Goal: Task Accomplishment & Management: Manage account settings

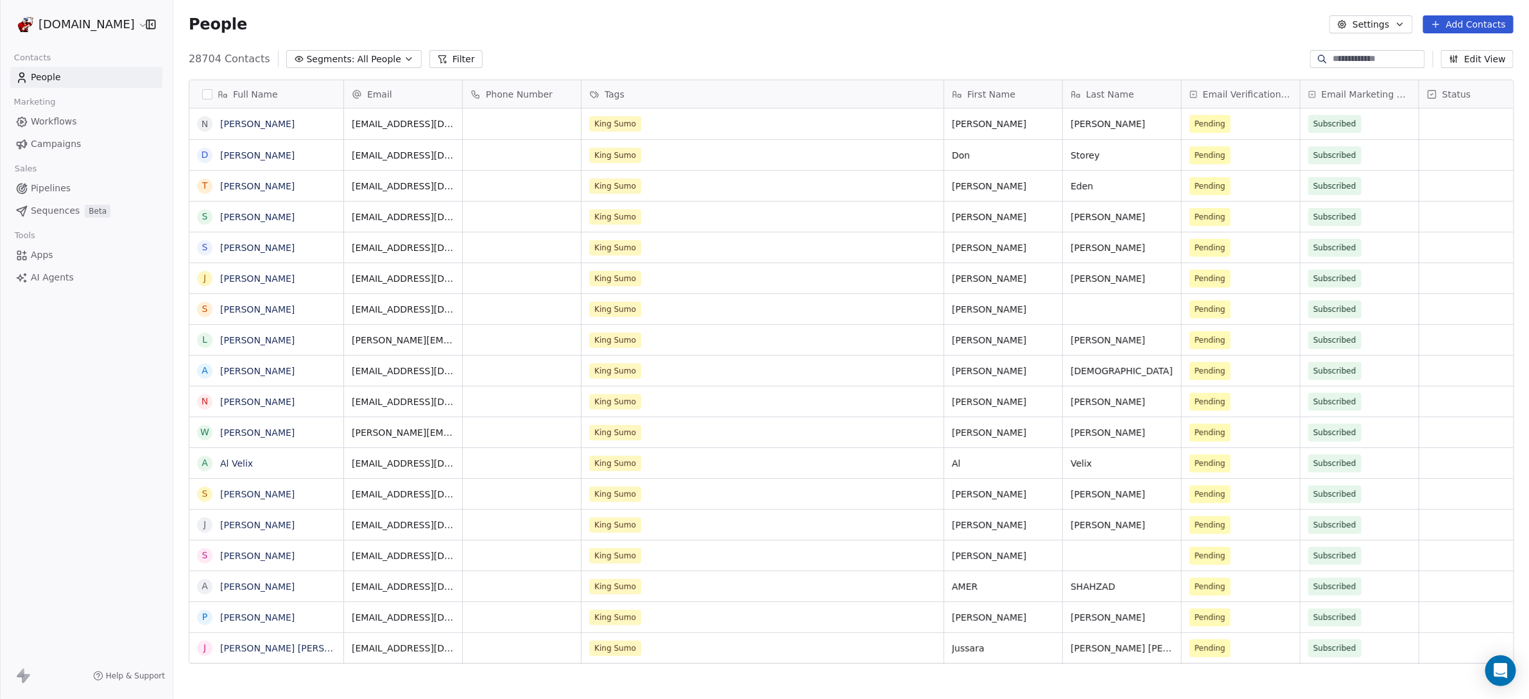
scroll to position [603, 1344]
click at [52, 145] on span "Campaigns" at bounding box center [56, 143] width 50 height 13
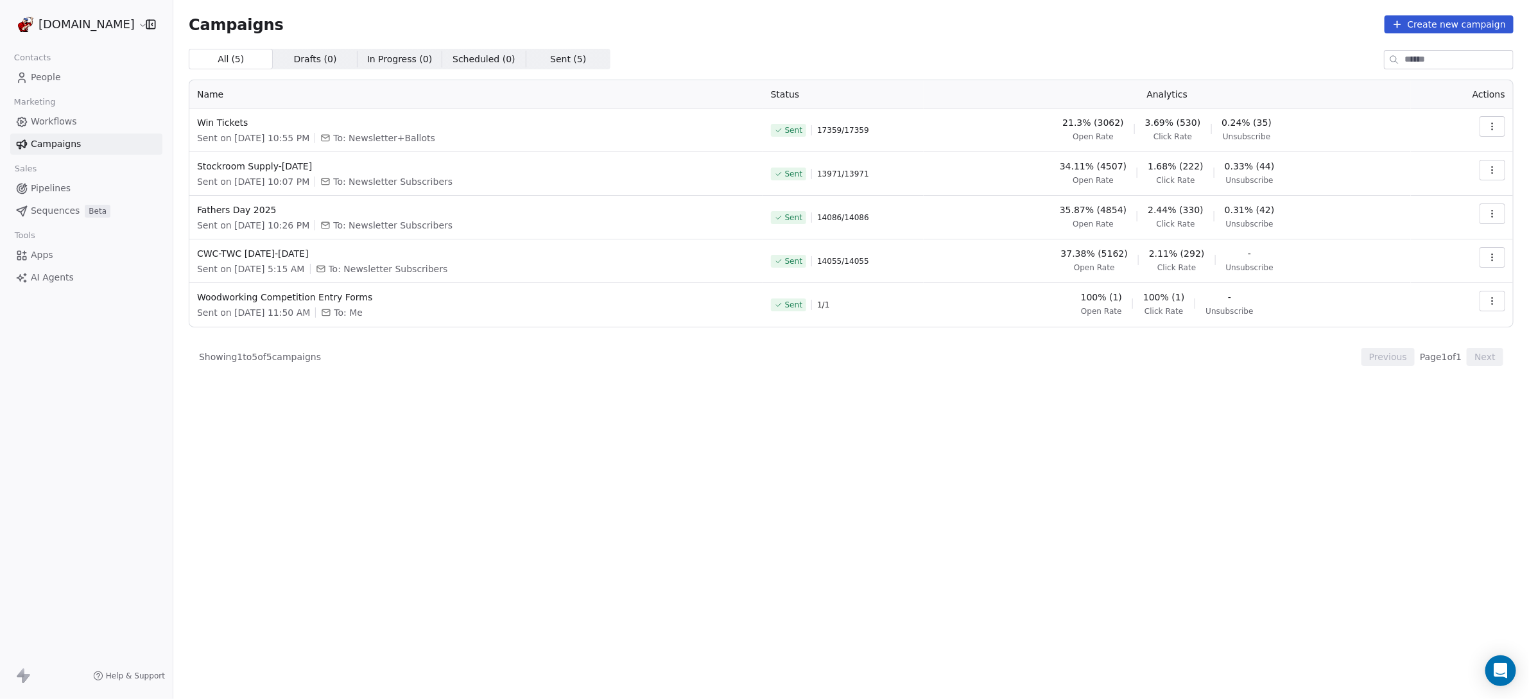
click at [48, 122] on span "Workflows" at bounding box center [54, 121] width 46 height 13
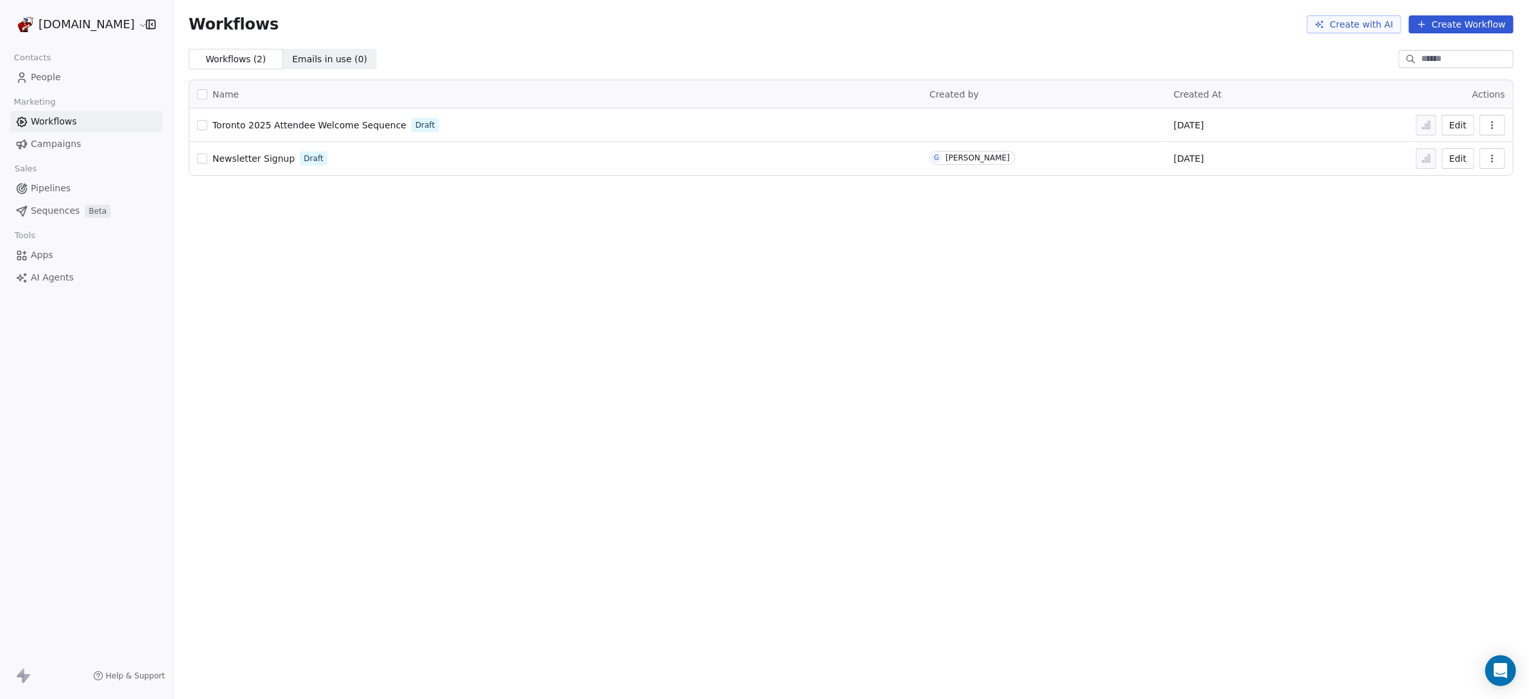
click at [53, 79] on span "People" at bounding box center [46, 77] width 30 height 13
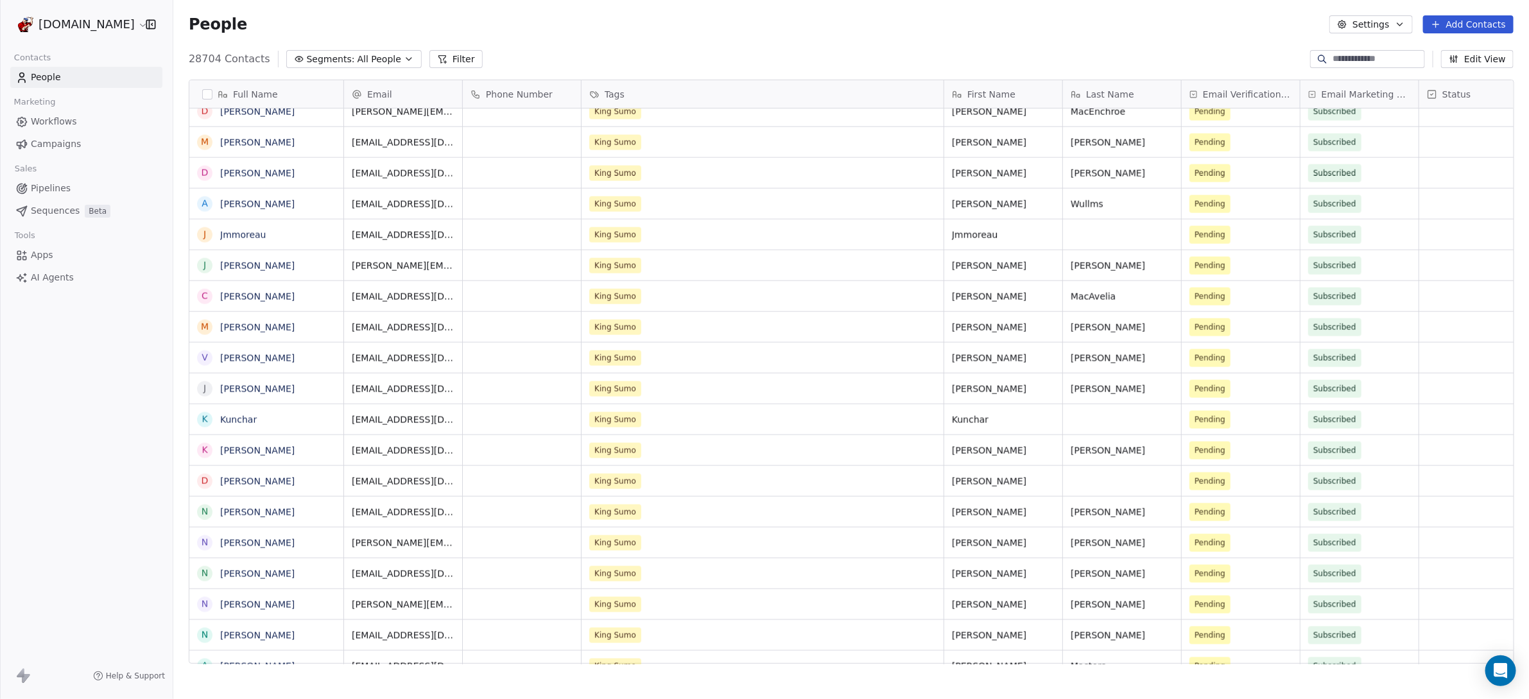
click at [456, 58] on button "Filter" at bounding box center [456, 59] width 53 height 18
click at [104, 62] on button "Add Filter" at bounding box center [86, 53] width 157 height 23
click at [93, 76] on div "Contact properties" at bounding box center [86, 83] width 146 height 21
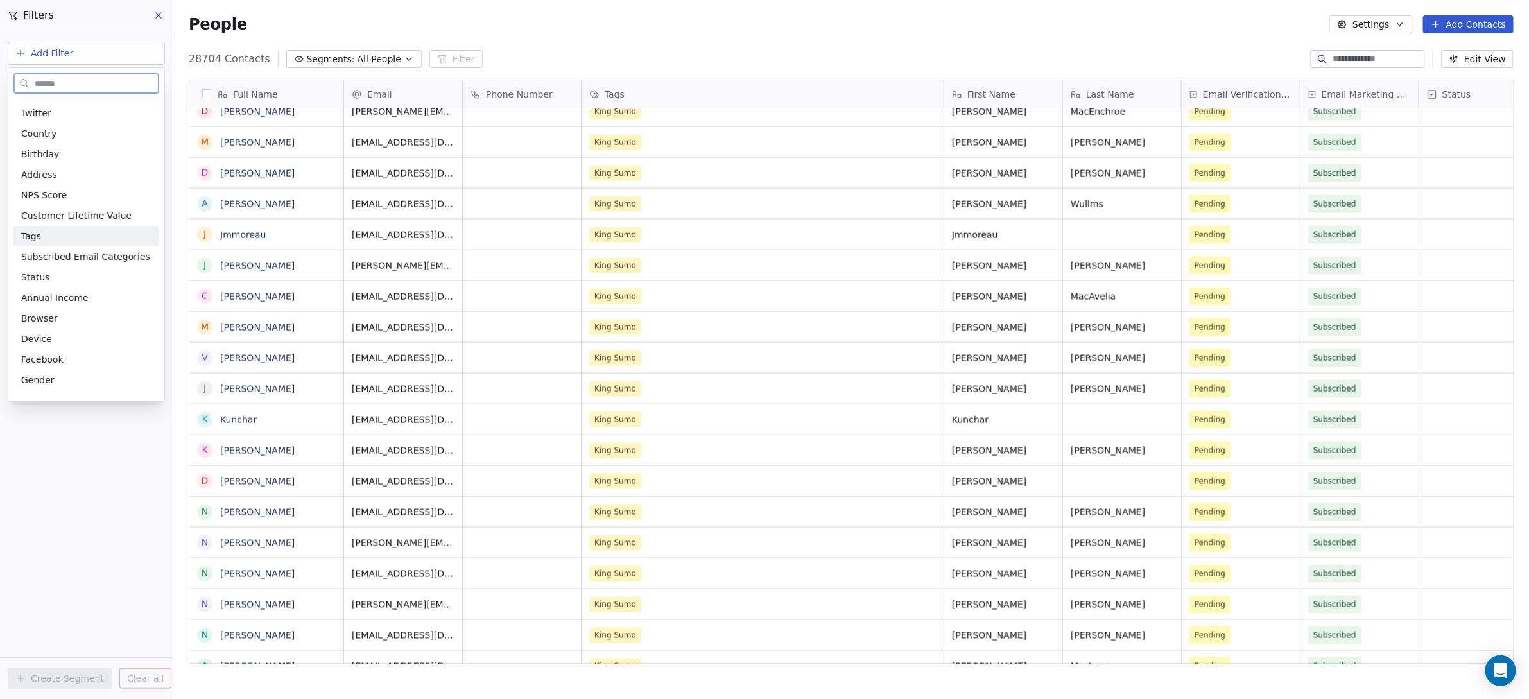
click at [53, 241] on div "Tags" at bounding box center [86, 236] width 130 height 13
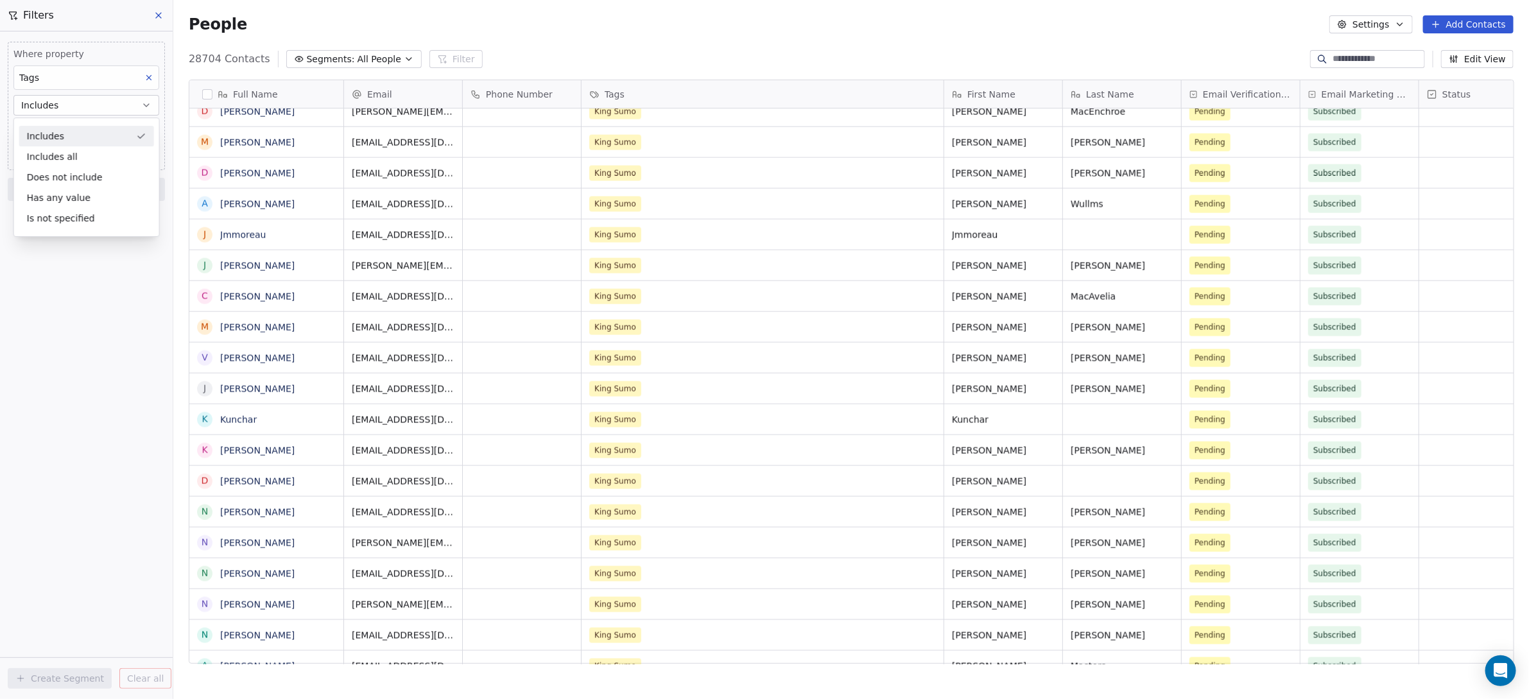
click at [60, 134] on div "Includes" at bounding box center [86, 136] width 135 height 21
click at [37, 126] on body "[DOMAIN_NAME] Contacts People Marketing Workflows Campaigns Sales Pipelines Seq…" at bounding box center [764, 349] width 1529 height 699
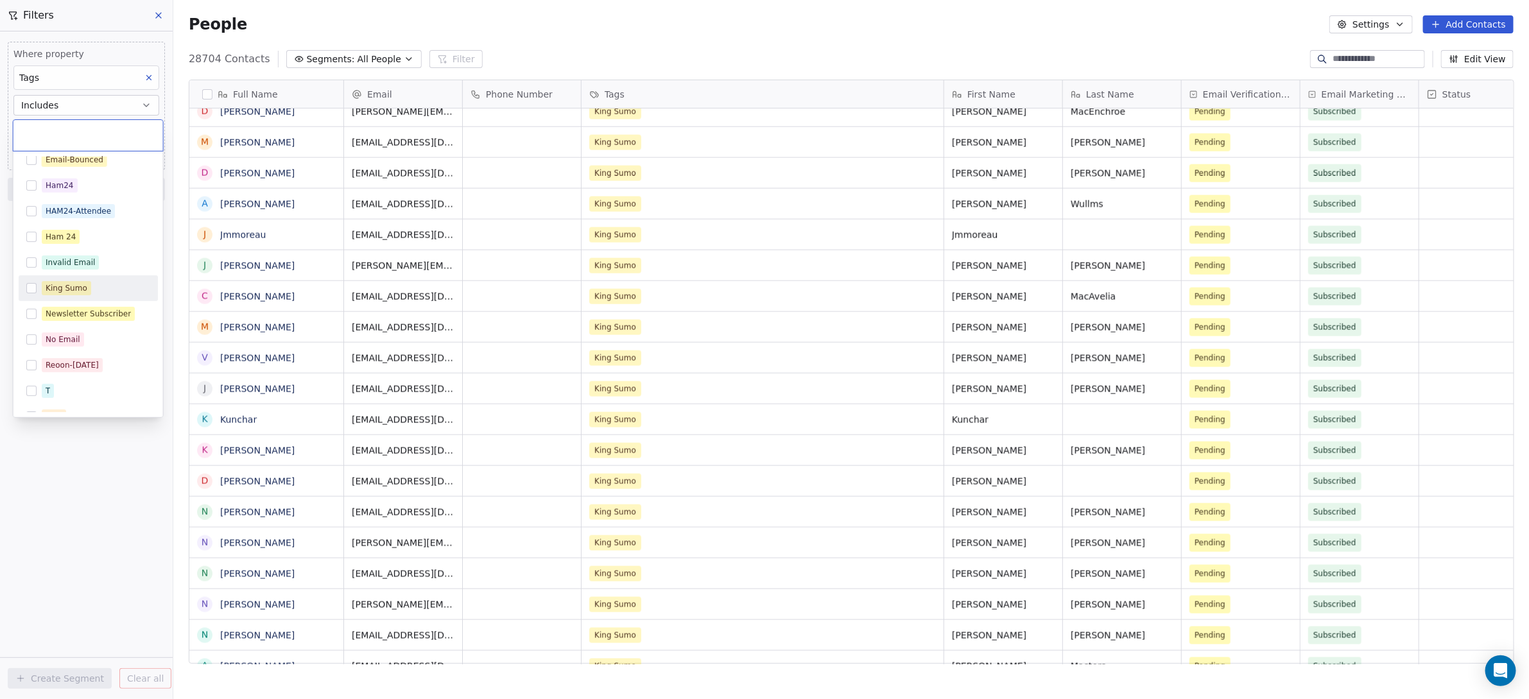
click at [30, 286] on button "Suggestions" at bounding box center [31, 288] width 10 height 10
click at [95, 35] on html "[DOMAIN_NAME] Contacts People Marketing Workflows Campaigns Sales Pipelines Seq…" at bounding box center [764, 349] width 1529 height 699
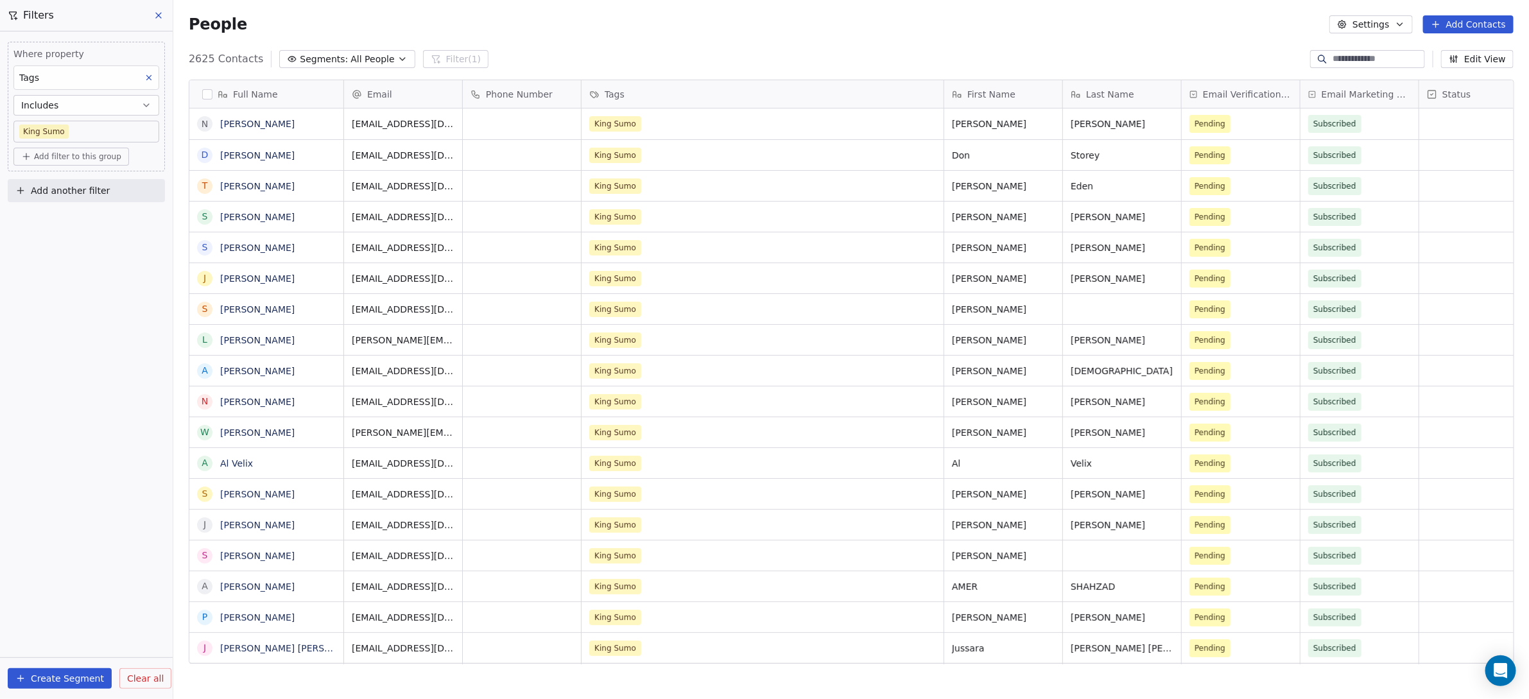
click at [73, 192] on span "Add another filter" at bounding box center [70, 190] width 79 height 13
click at [73, 217] on span "Contact properties" at bounding box center [62, 219] width 83 height 13
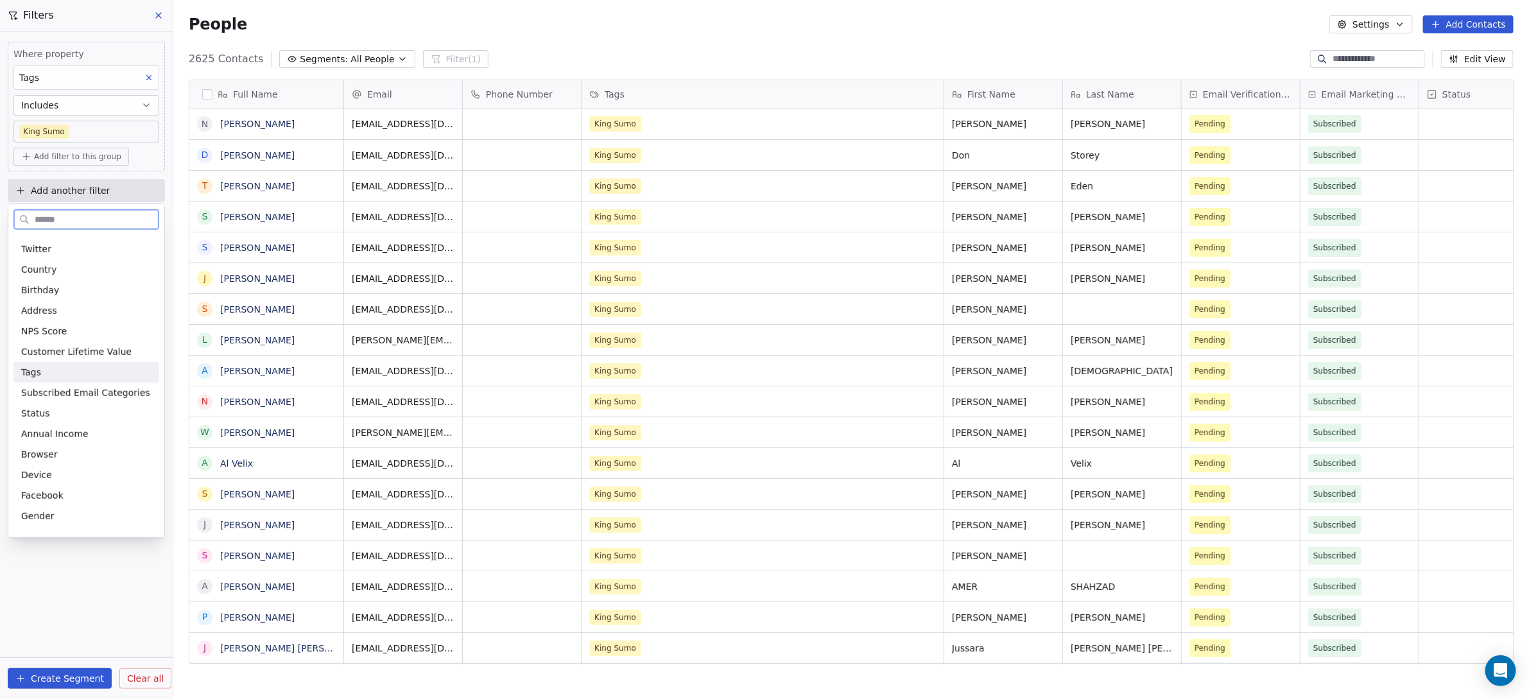
click at [63, 379] on div "Tags" at bounding box center [86, 372] width 146 height 21
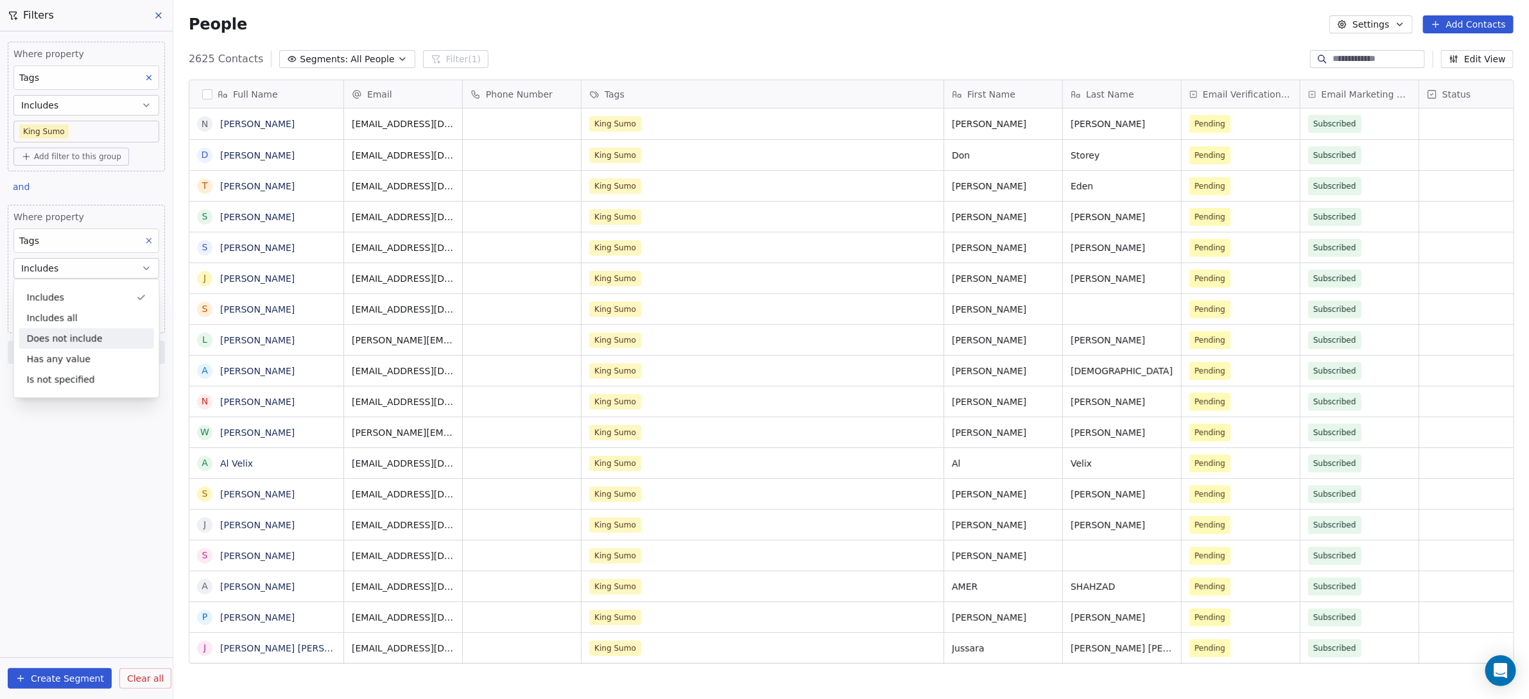
click at [71, 339] on div "Does not include" at bounding box center [86, 338] width 135 height 21
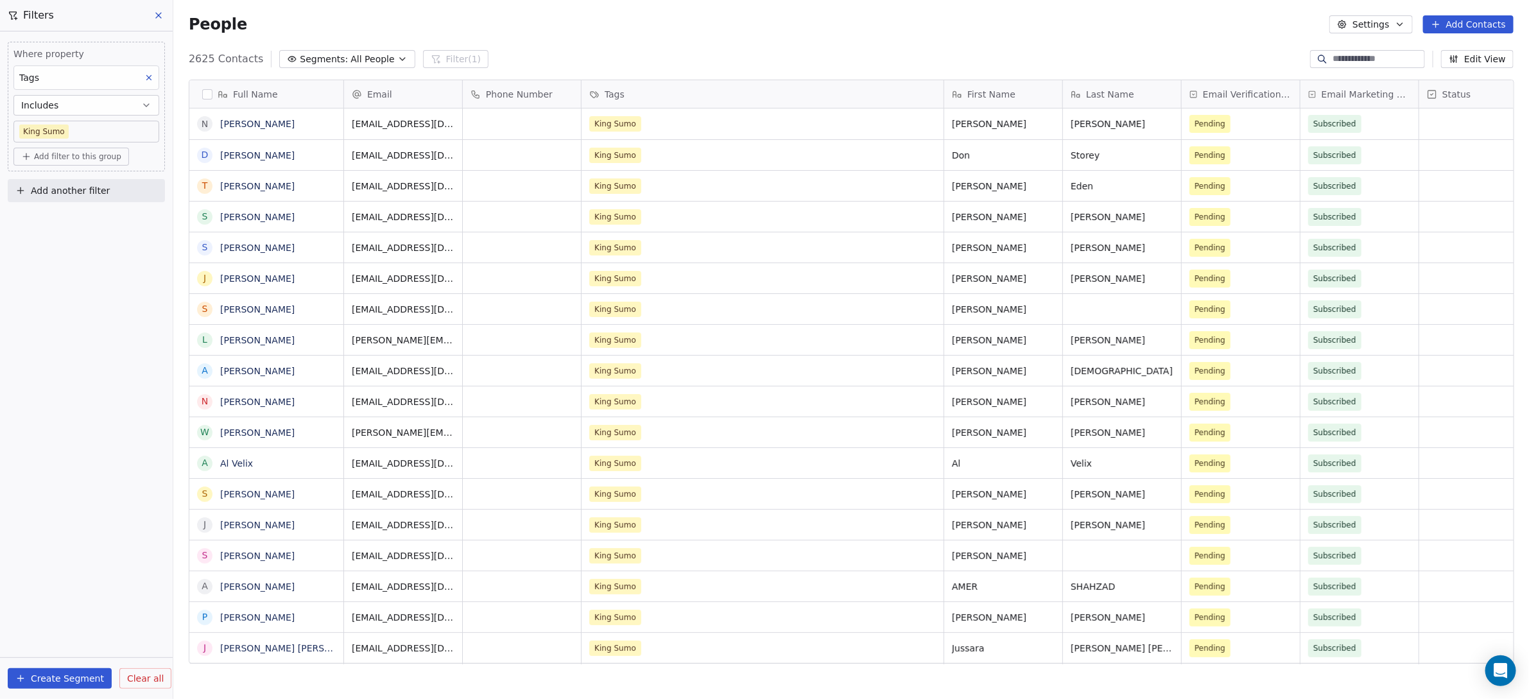
click at [36, 191] on span "Add another filter" at bounding box center [70, 190] width 79 height 13
click at [36, 217] on span "Contact properties" at bounding box center [62, 219] width 83 height 13
click at [346, 58] on html "[DOMAIN_NAME] Contacts People Marketing Workflows Campaigns Sales Pipelines Seq…" at bounding box center [764, 349] width 1529 height 699
click at [351, 58] on span "All People" at bounding box center [373, 59] width 44 height 13
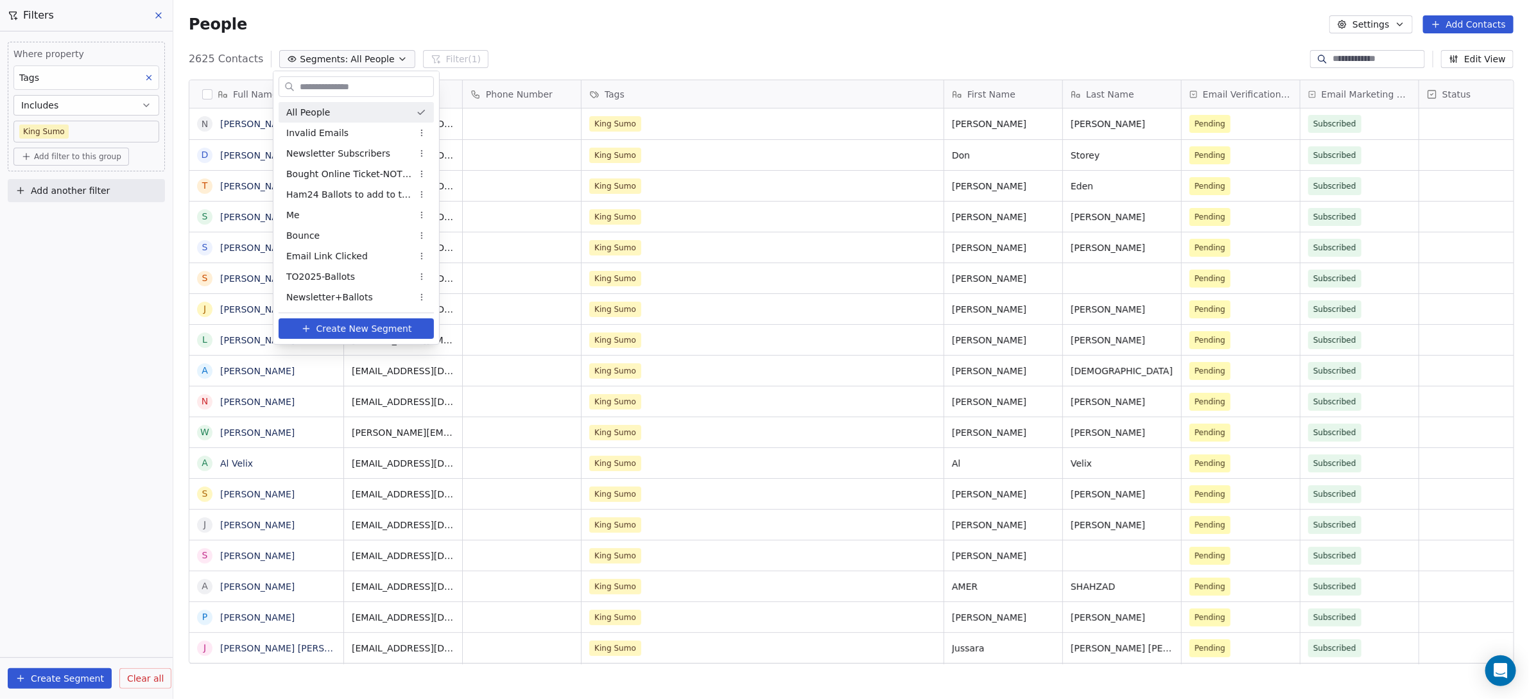
click at [318, 114] on span "All People" at bounding box center [308, 112] width 44 height 13
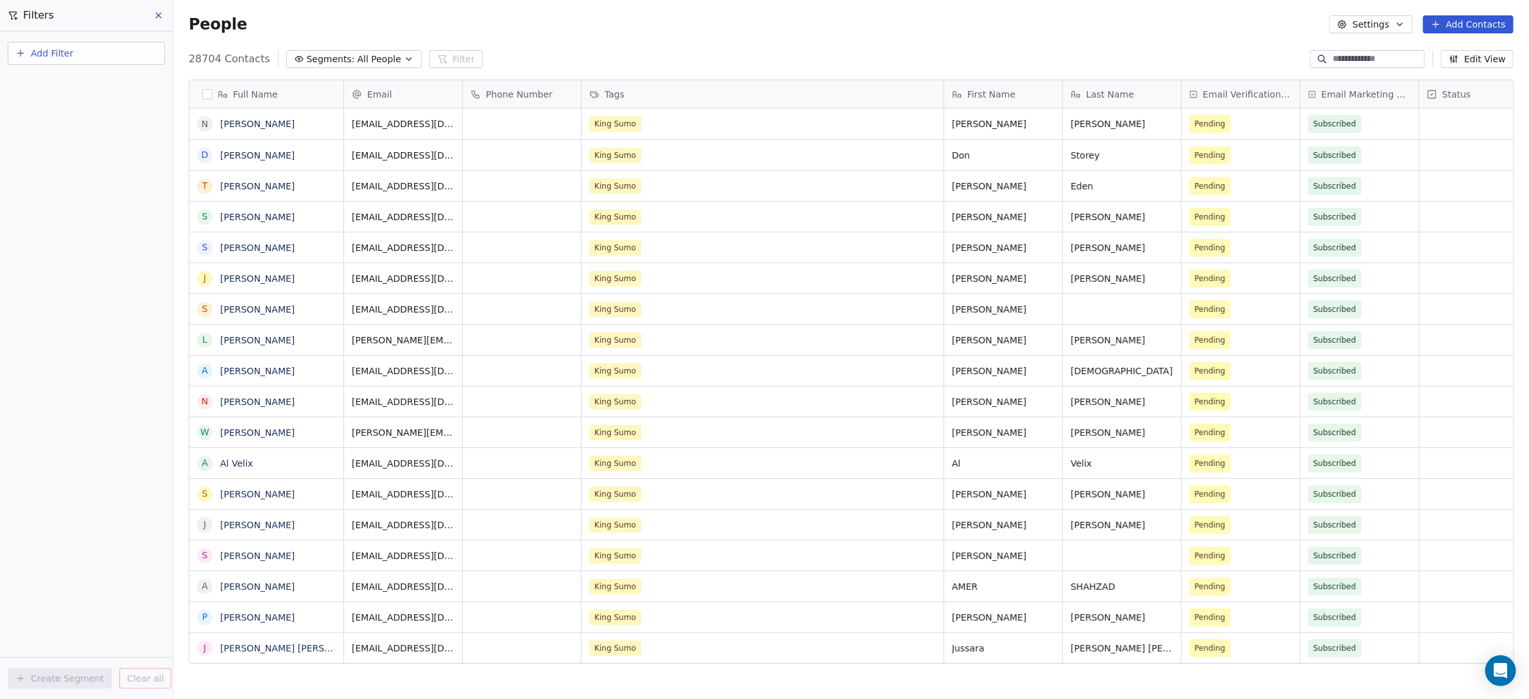
click at [208, 92] on button "button" at bounding box center [207, 94] width 10 height 10
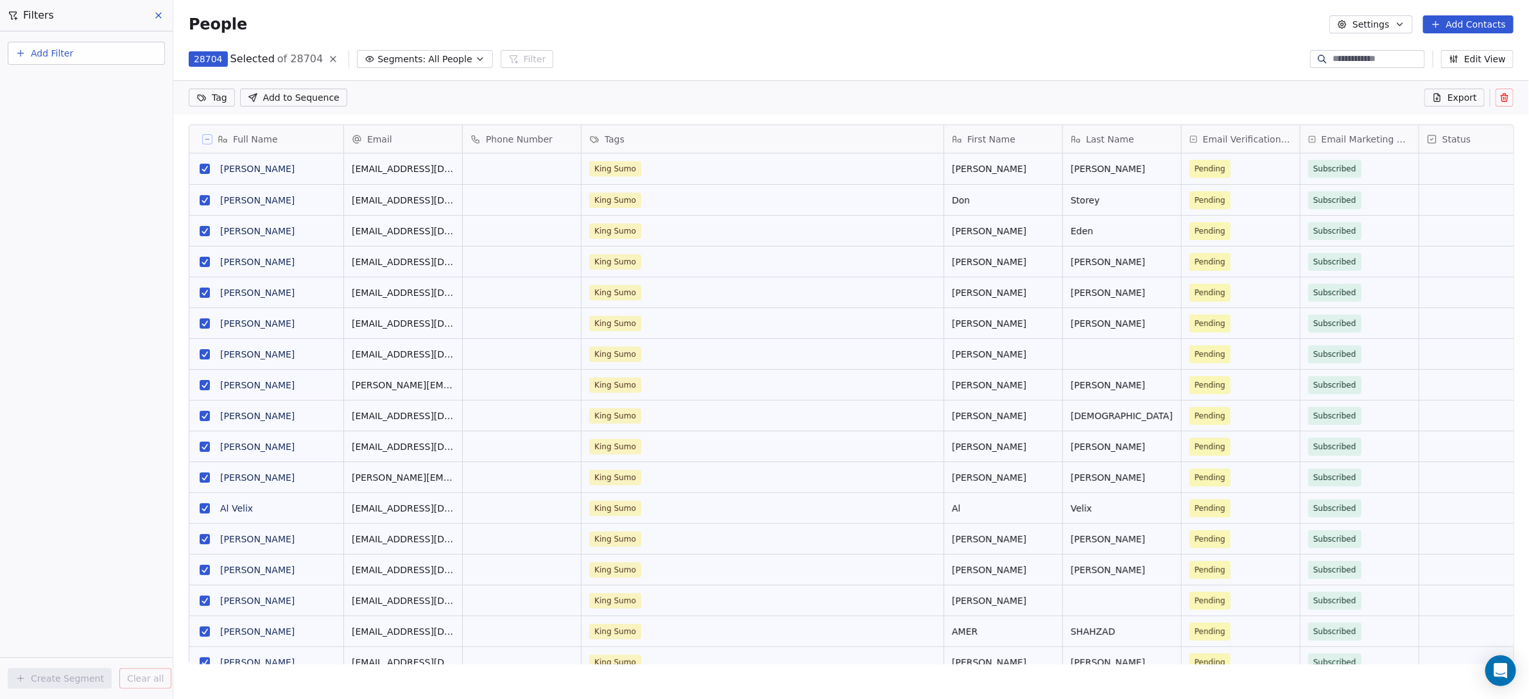
scroll to position [558, 1344]
click at [1450, 96] on span "Export" at bounding box center [1463, 97] width 30 height 13
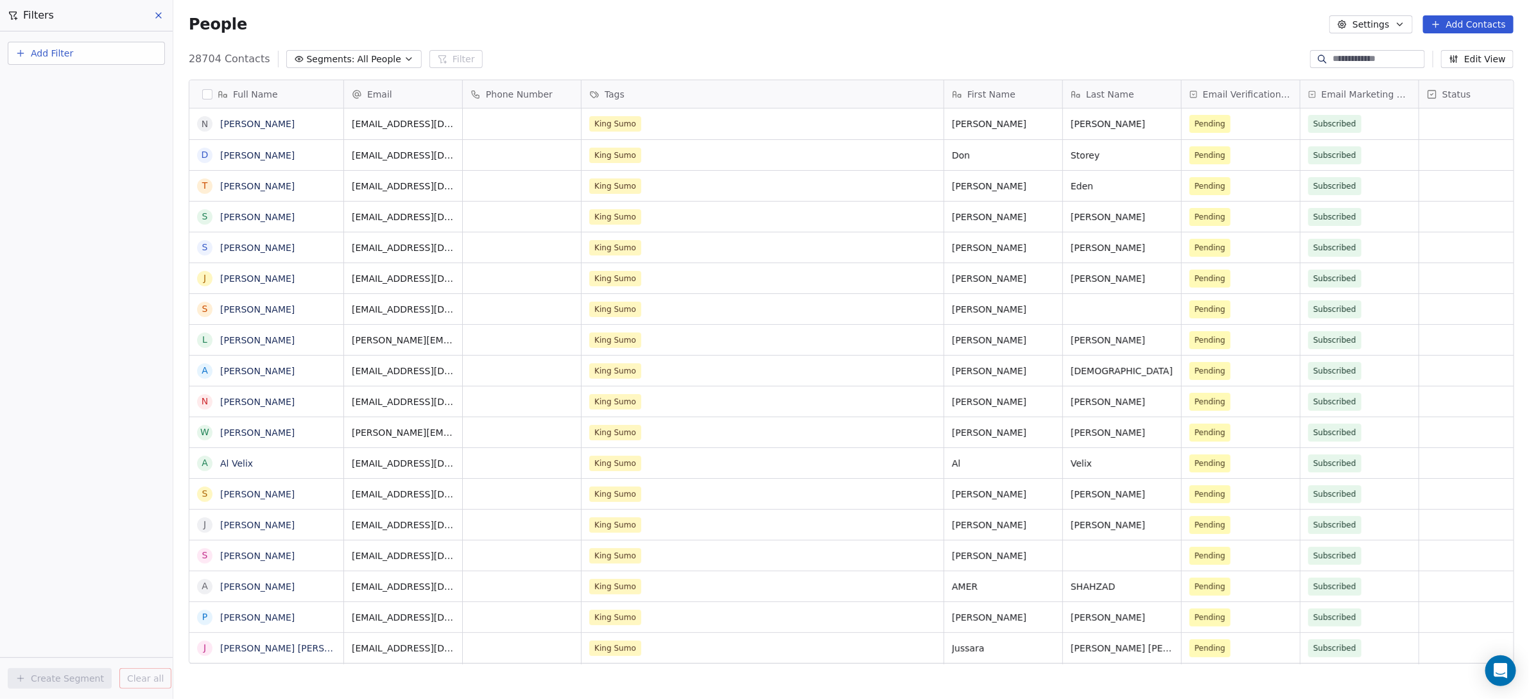
click at [205, 92] on button "button" at bounding box center [207, 94] width 10 height 10
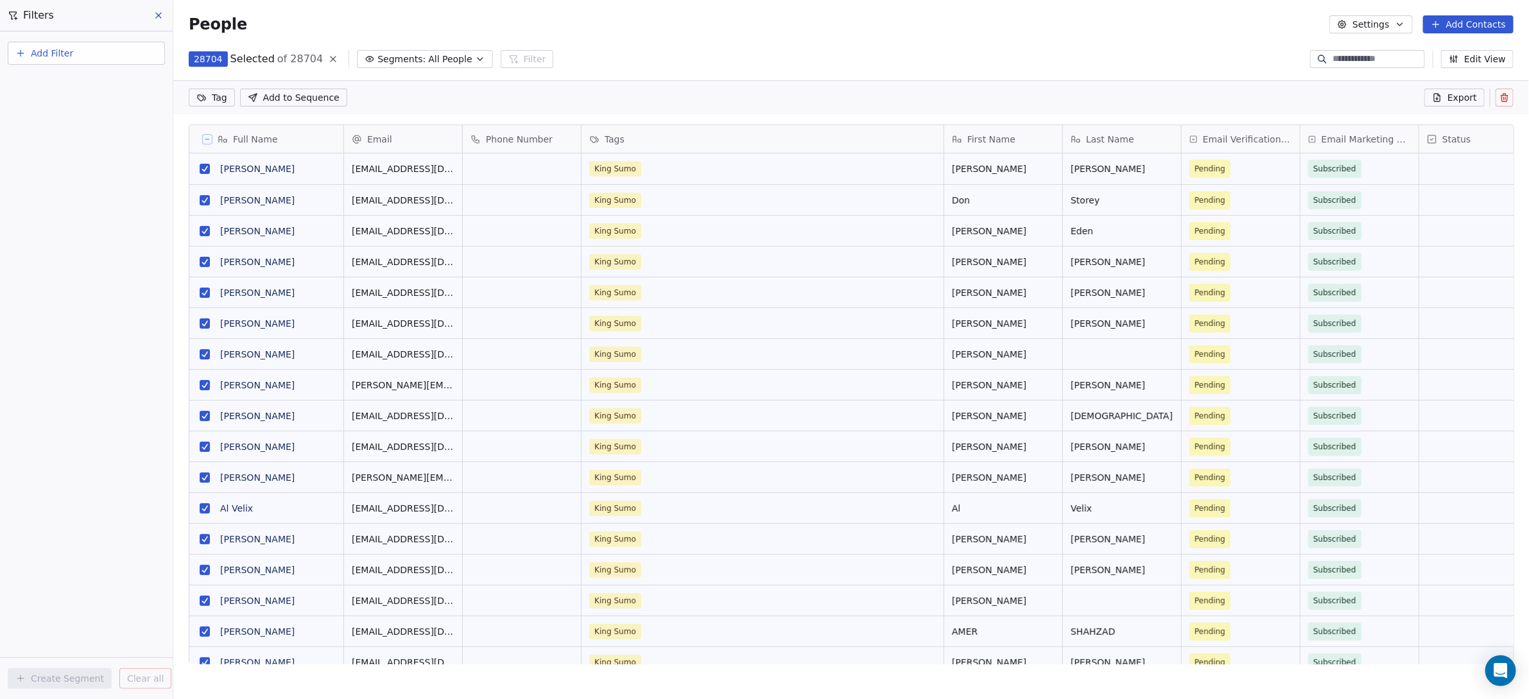
scroll to position [558, 1344]
click at [1451, 97] on span "Export" at bounding box center [1463, 97] width 30 height 13
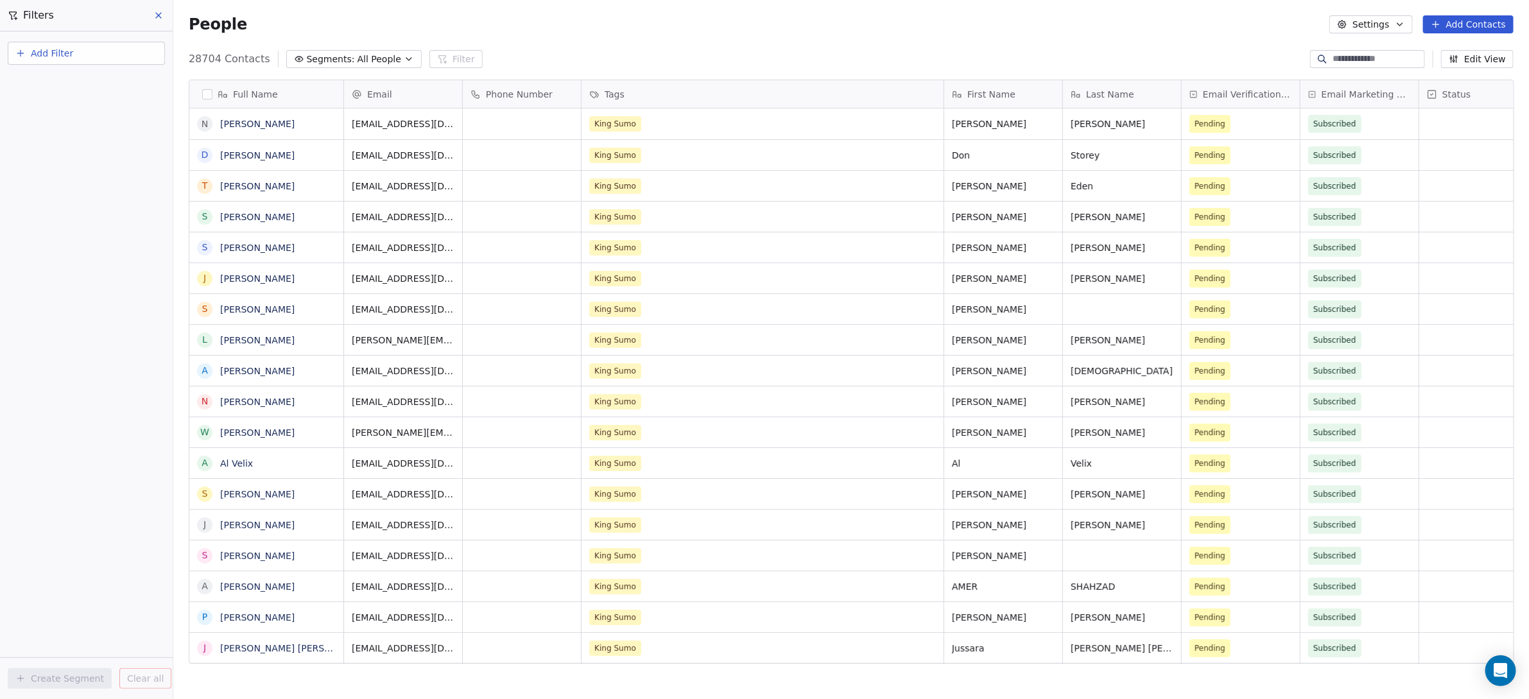
scroll to position [603, 1344]
click at [205, 92] on button "button" at bounding box center [207, 94] width 10 height 10
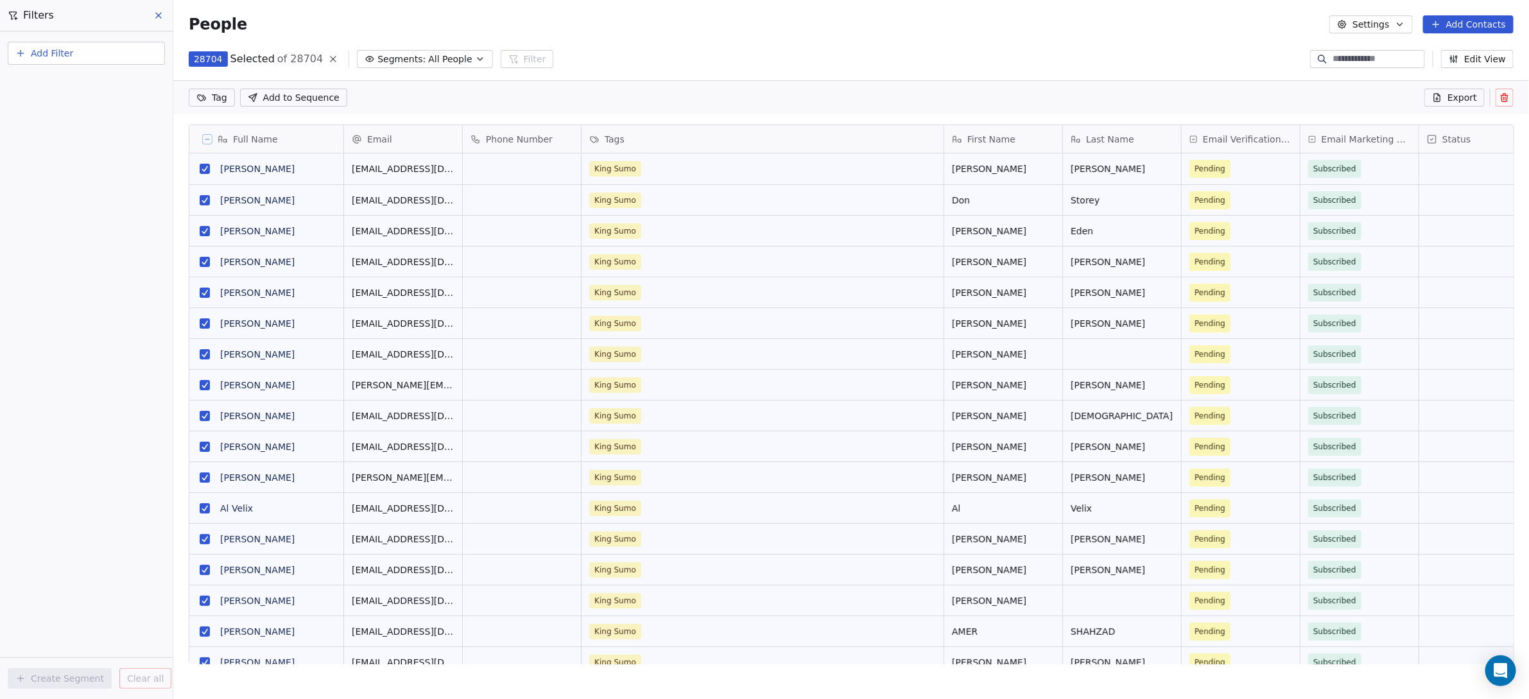
scroll to position [558, 1344]
click at [1454, 100] on span "Export" at bounding box center [1463, 97] width 30 height 13
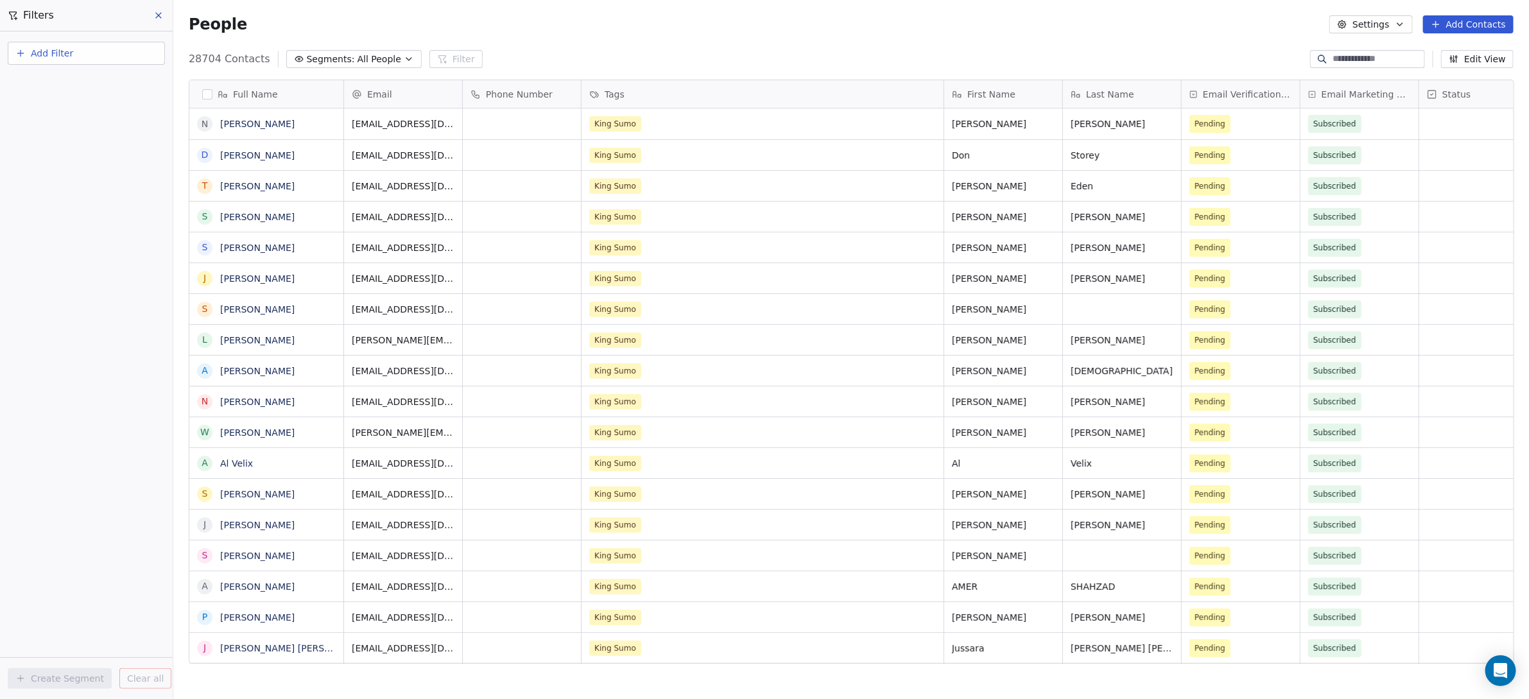
click at [1114, 8] on div "People Settings Add Contacts" at bounding box center [851, 24] width 1356 height 49
click at [1333, 59] on input at bounding box center [1378, 59] width 90 height 13
paste input "**********"
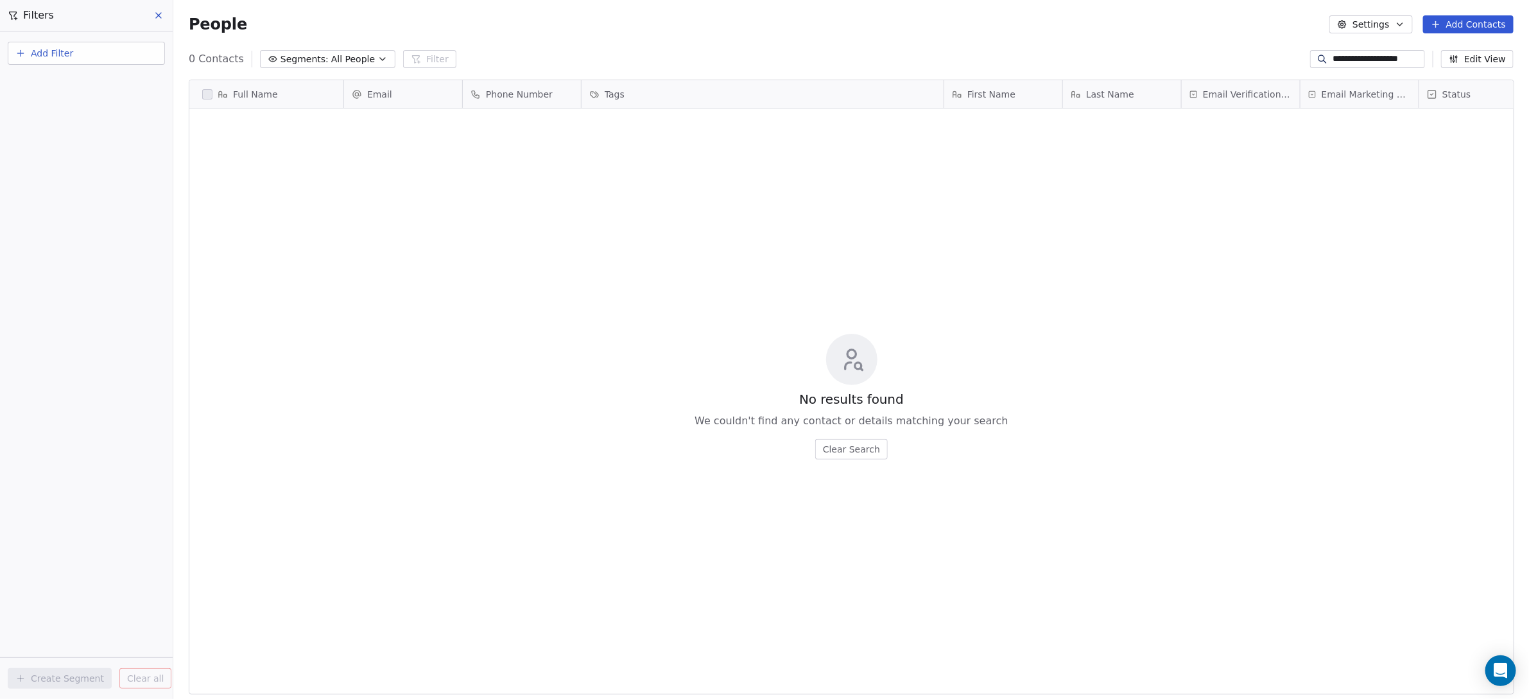
click at [163, 17] on icon at bounding box center [158, 15] width 10 height 10
click at [428, 56] on button "Filter" at bounding box center [429, 59] width 53 height 18
click at [902, 67] on div "**********" at bounding box center [851, 59] width 1356 height 21
click at [1341, 61] on input "**********" at bounding box center [1378, 59] width 90 height 13
click at [1335, 55] on input "**********" at bounding box center [1378, 59] width 90 height 13
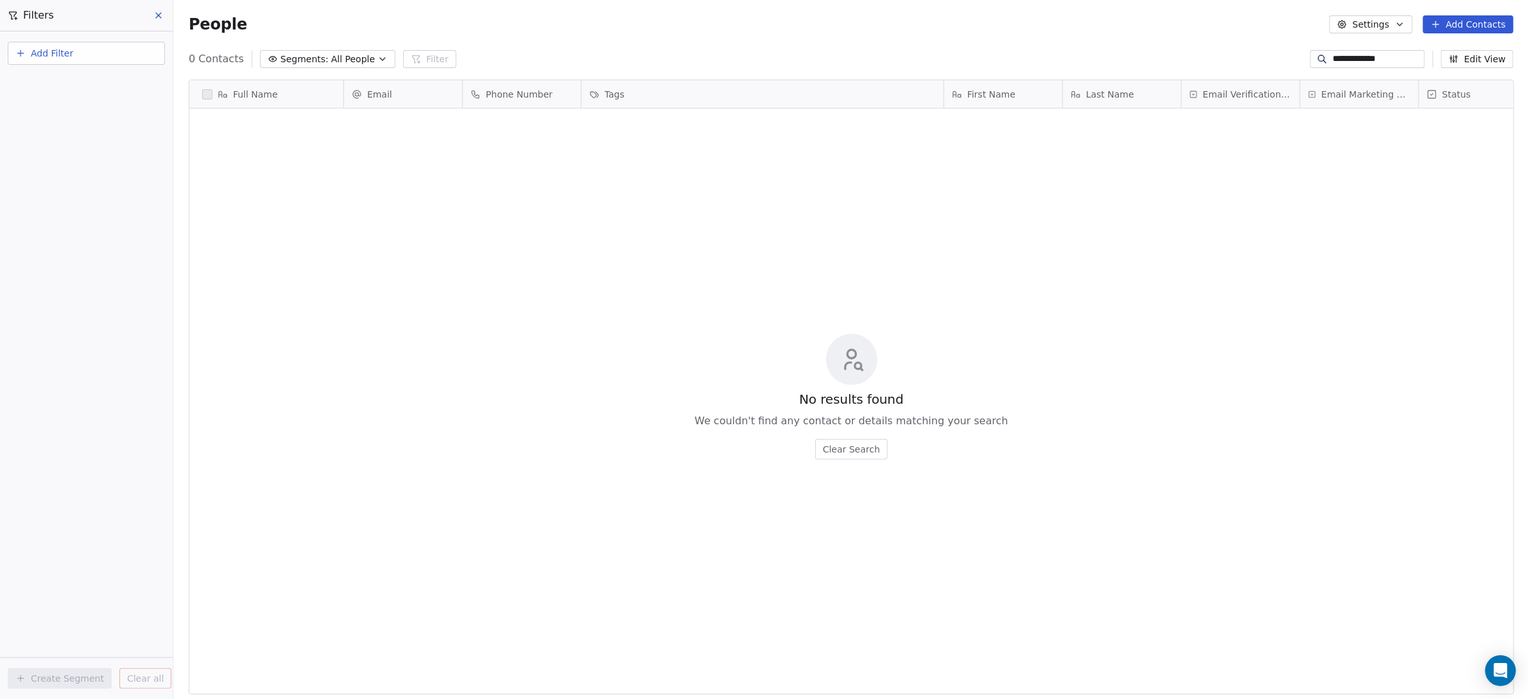
click at [158, 12] on icon at bounding box center [158, 15] width 10 height 10
click at [51, 81] on span "People" at bounding box center [46, 77] width 30 height 13
drag, startPoint x: 1393, startPoint y: 55, endPoint x: 1163, endPoint y: 31, distance: 231.0
click at [1165, 31] on section "**********" at bounding box center [851, 349] width 1356 height 699
paste input "*******"
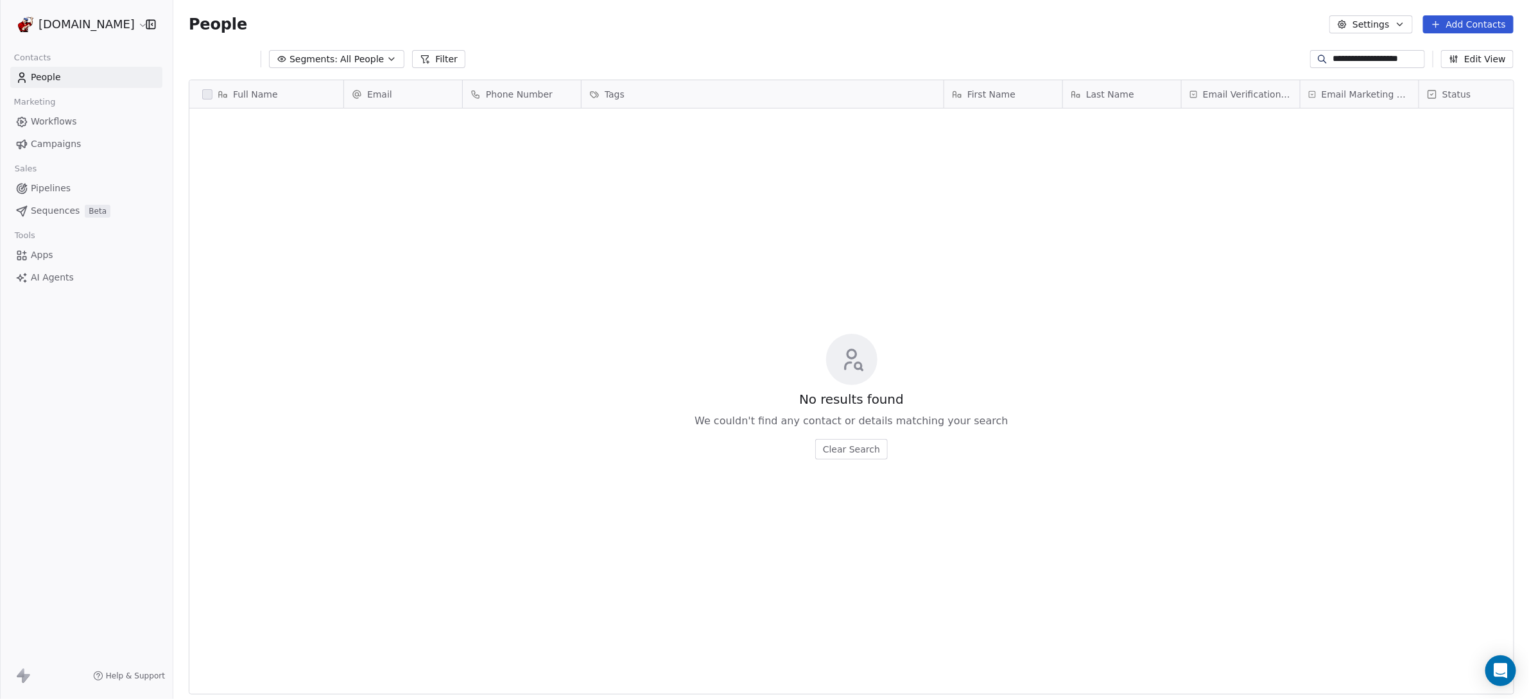
type input "**********"
click at [466, 185] on div "No results found We couldn't find any contact or details matching your search C…" at bounding box center [851, 396] width 1324 height 571
click at [861, 302] on div "No results found We couldn't find any contact or details matching your search C…" at bounding box center [851, 396] width 1324 height 571
click at [67, 74] on link "People" at bounding box center [86, 77] width 152 height 21
click at [62, 74] on link "People" at bounding box center [86, 77] width 152 height 21
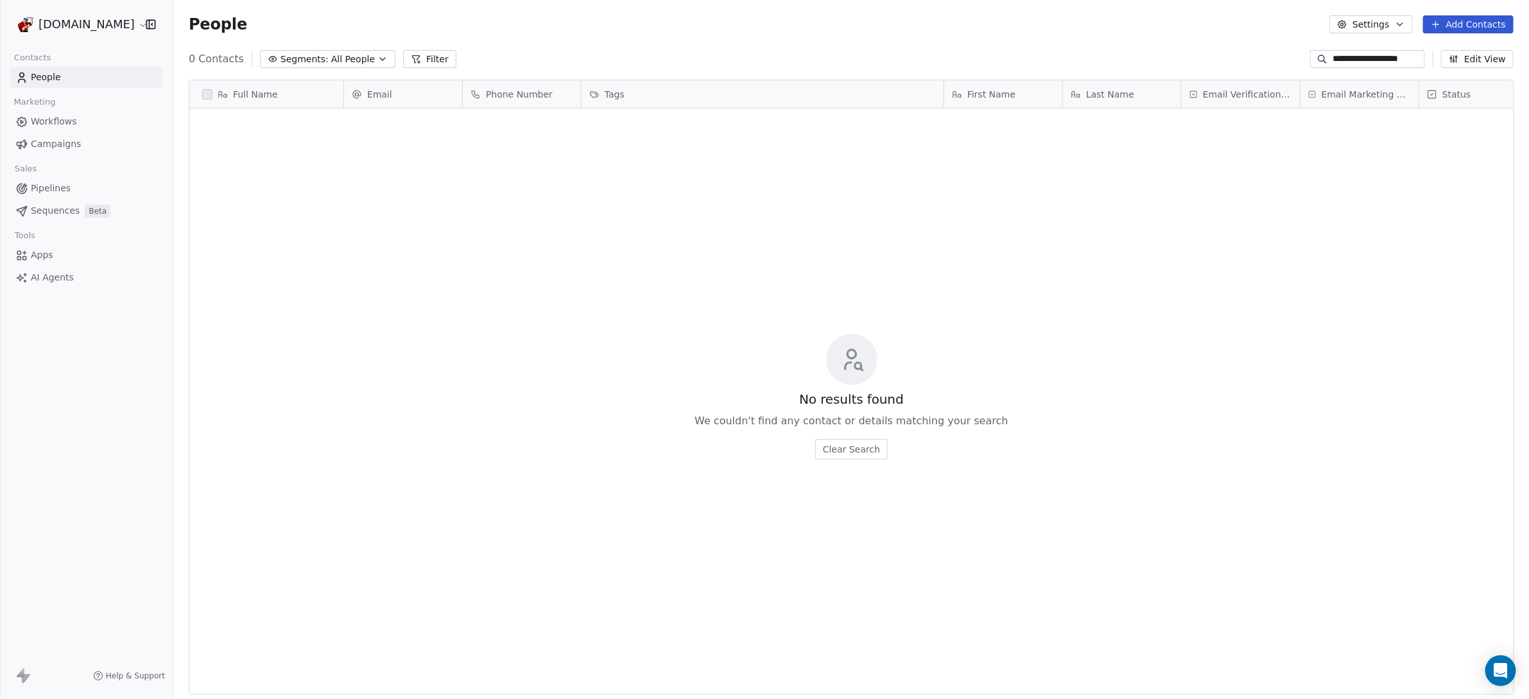
click at [362, 62] on span "All People" at bounding box center [353, 59] width 44 height 13
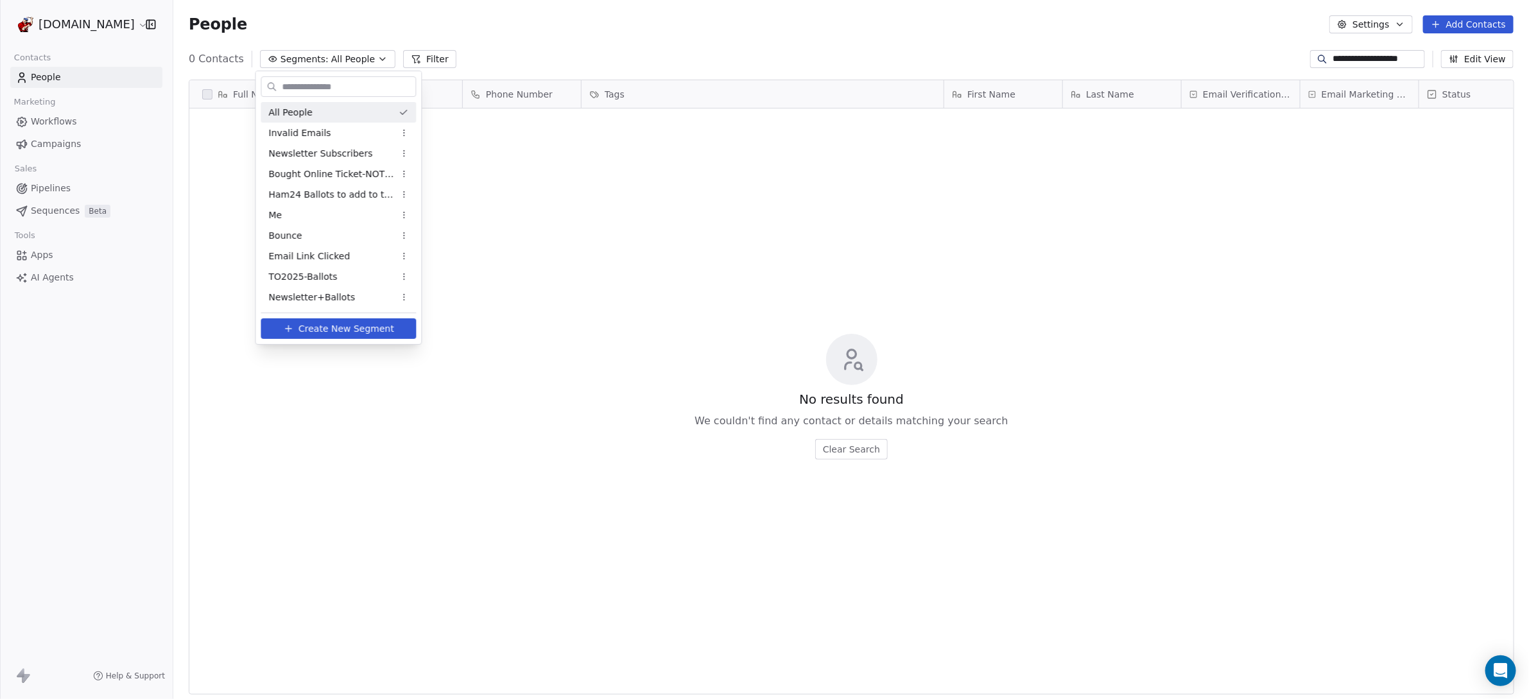
click at [1314, 55] on html "**********" at bounding box center [764, 349] width 1529 height 699
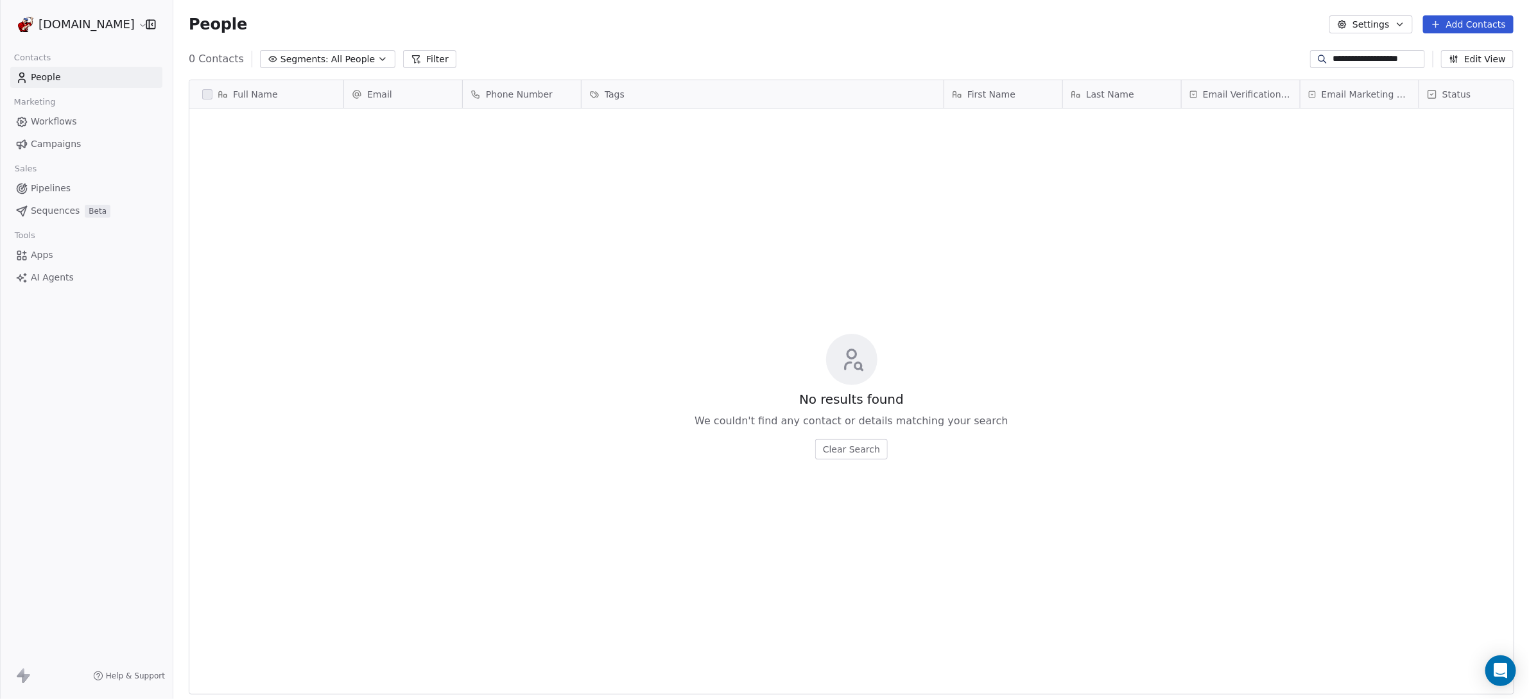
drag, startPoint x: 1313, startPoint y: 58, endPoint x: 1530, endPoint y: 116, distance: 224.6
click at [1529, 116] on html "**********" at bounding box center [764, 349] width 1529 height 699
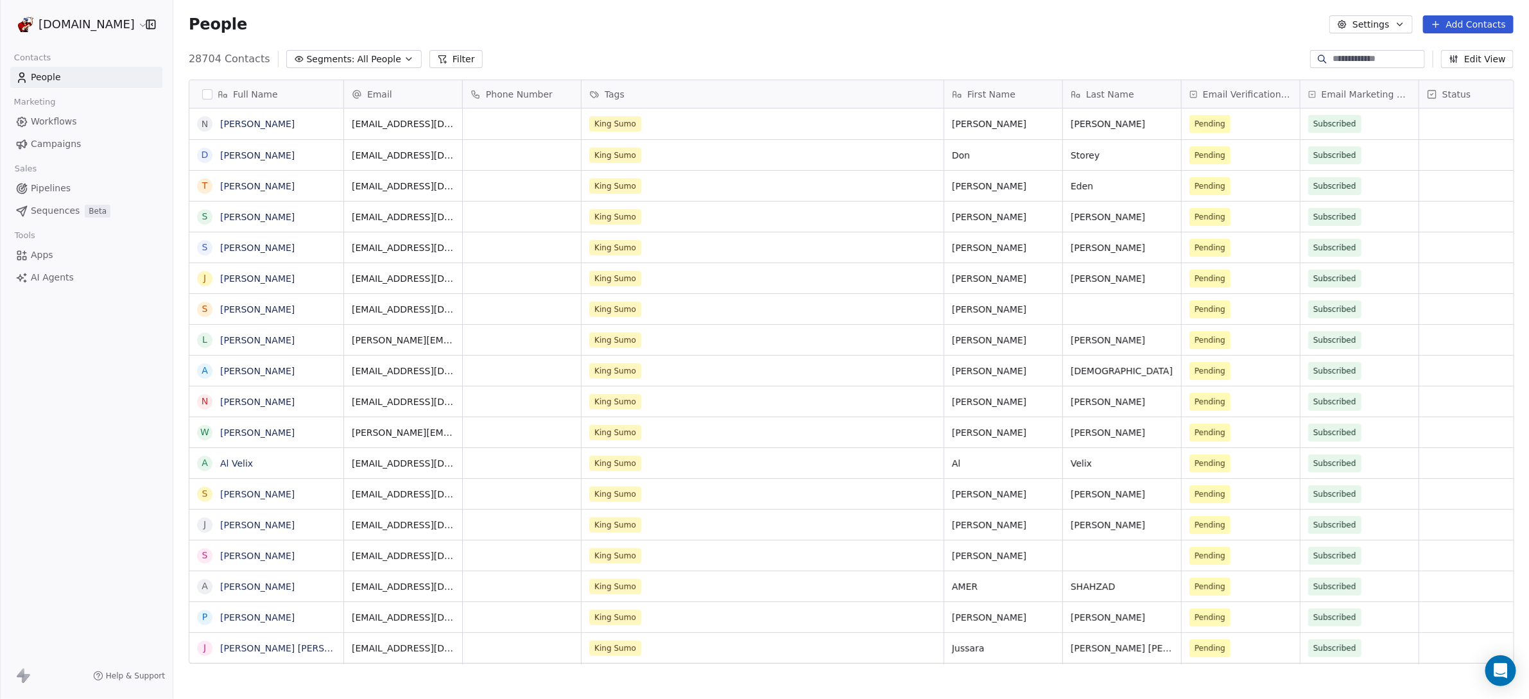
click at [1002, 31] on div "People Settings Add Contacts" at bounding box center [851, 24] width 1325 height 18
click at [213, 96] on div "Full Name" at bounding box center [265, 94] width 136 height 13
click at [207, 95] on html "[DOMAIN_NAME] Contacts People Marketing Workflows Campaigns Sales Pipelines Seq…" at bounding box center [764, 349] width 1529 height 699
click at [207, 95] on button "button" at bounding box center [207, 94] width 10 height 10
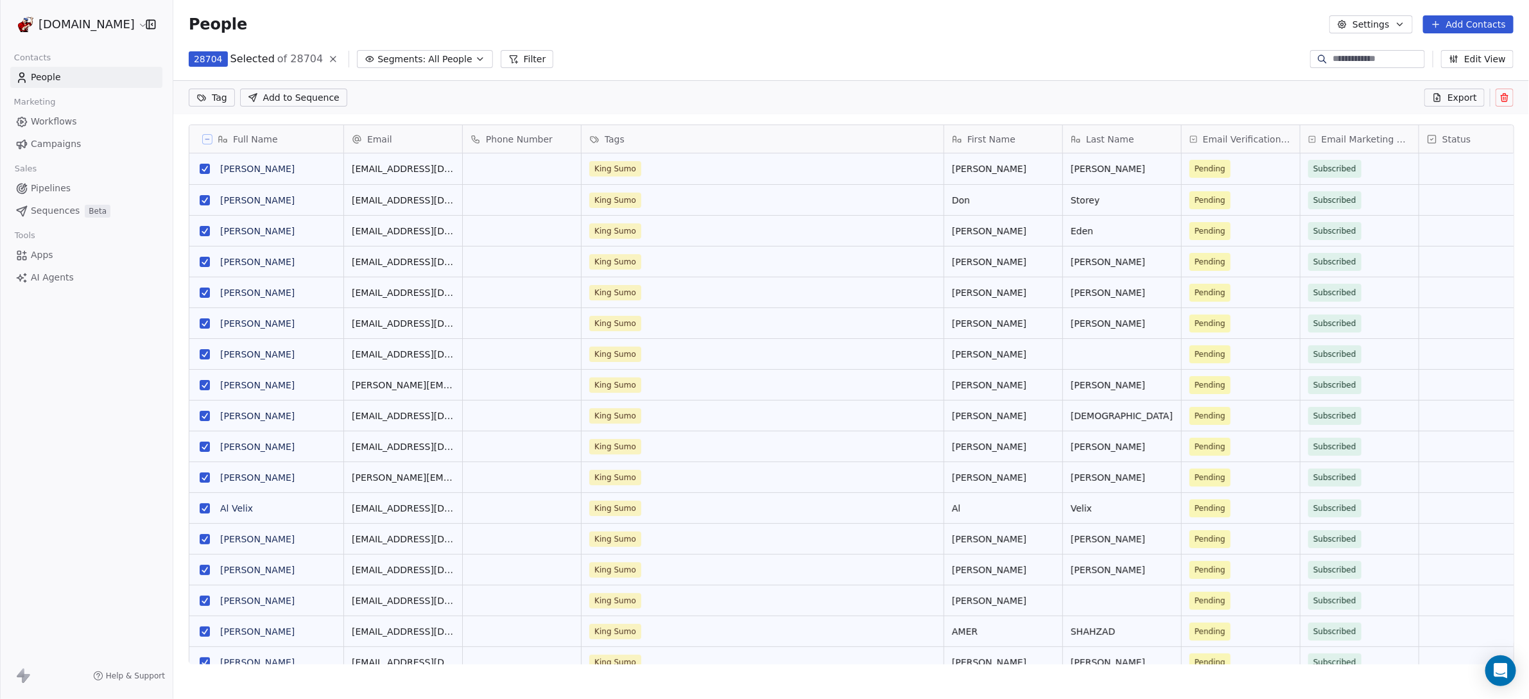
scroll to position [558, 1344]
click at [1446, 97] on button "Export" at bounding box center [1455, 98] width 60 height 18
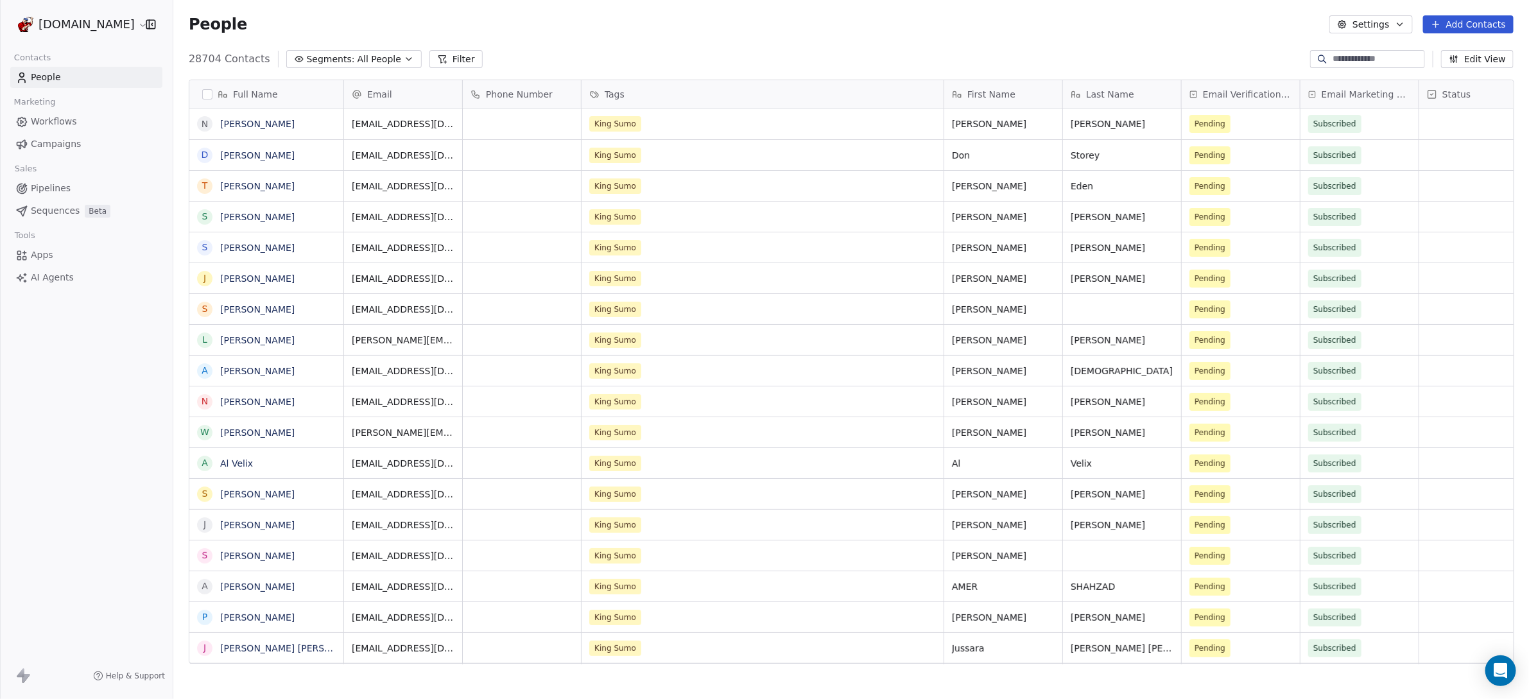
scroll to position [603, 1344]
click at [33, 123] on span "Workflows" at bounding box center [54, 121] width 46 height 13
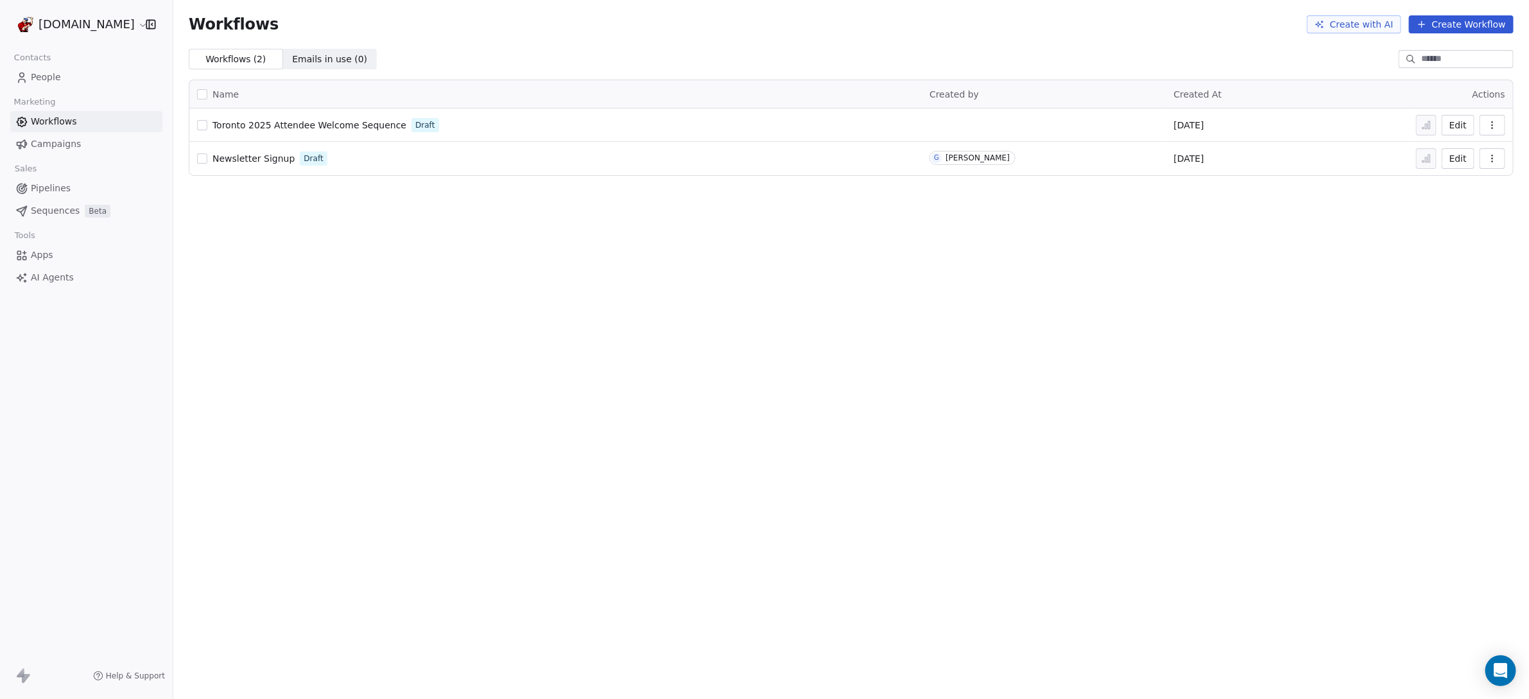
click at [36, 148] on span "Campaigns" at bounding box center [56, 143] width 50 height 13
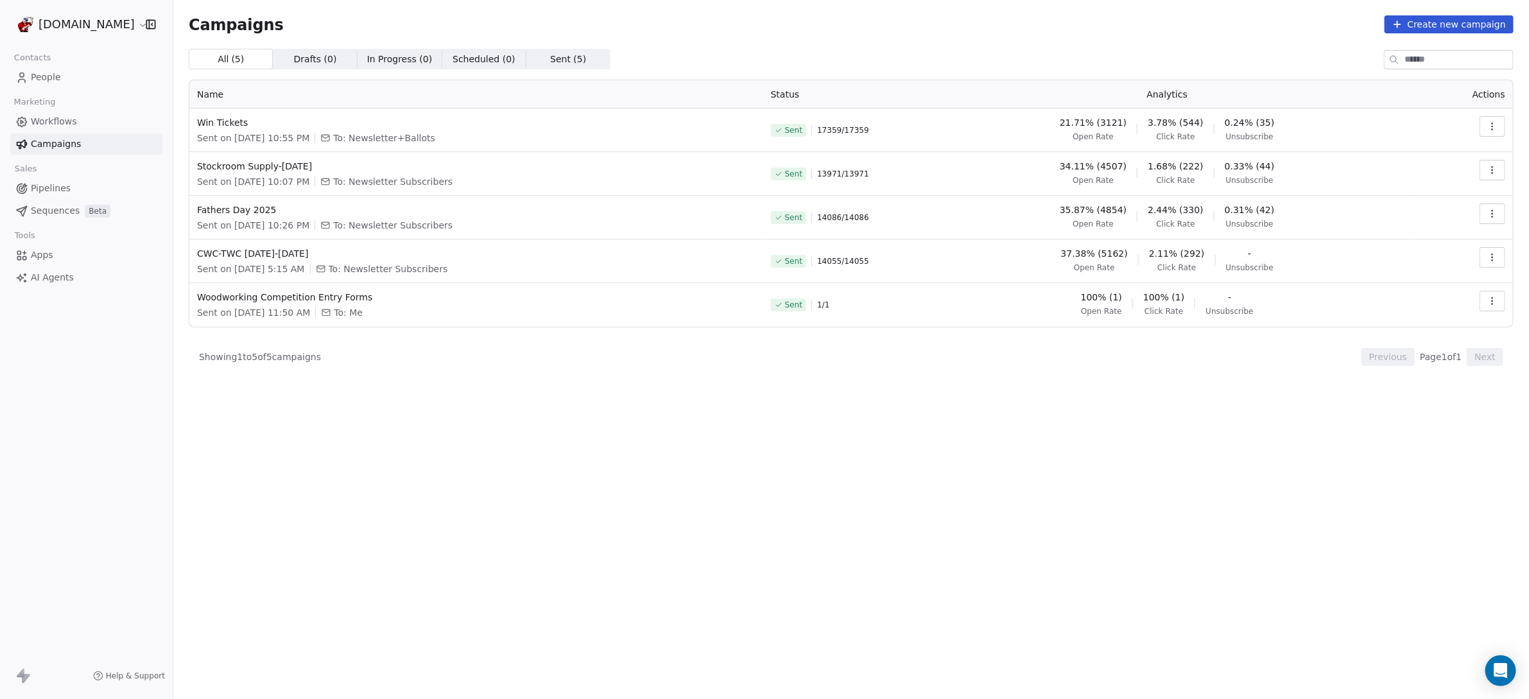
click at [43, 255] on span "Apps" at bounding box center [42, 254] width 22 height 13
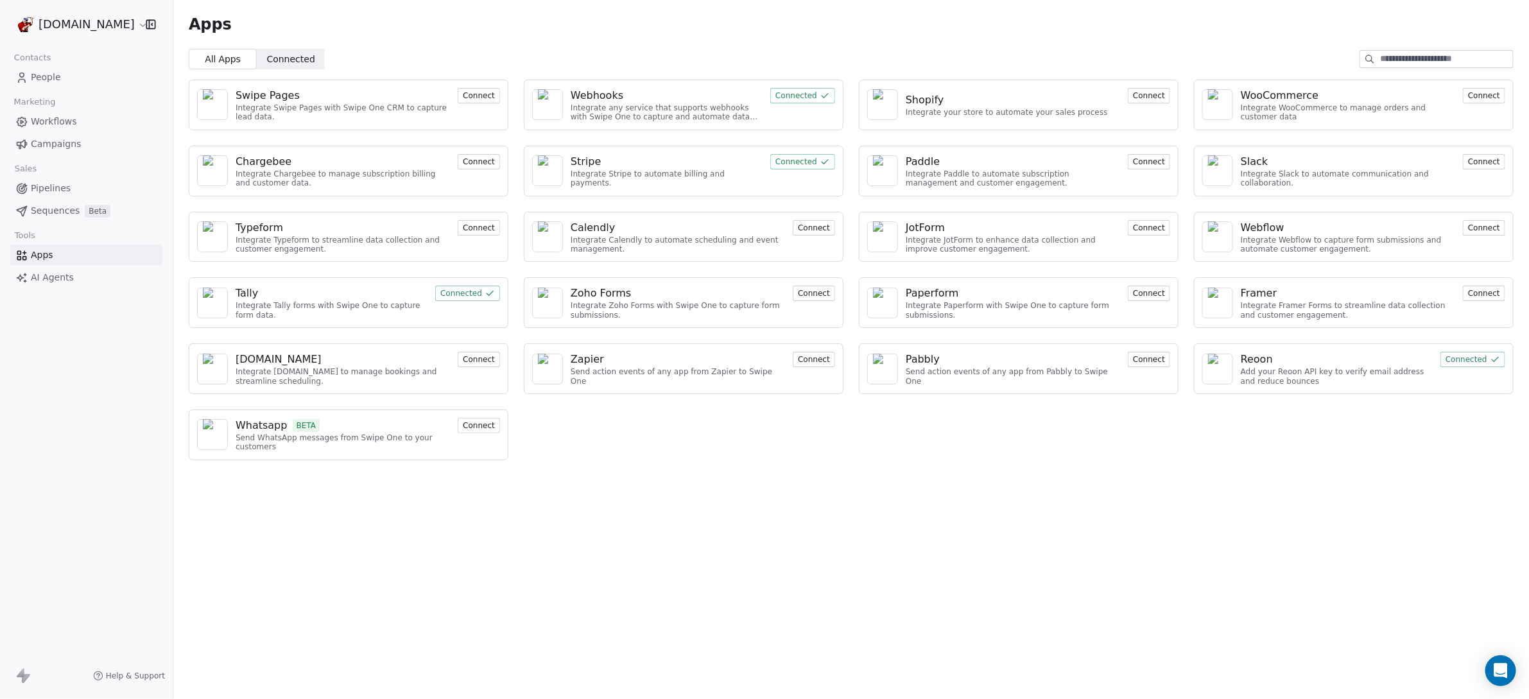
click at [44, 279] on span "AI Agents" at bounding box center [52, 277] width 43 height 13
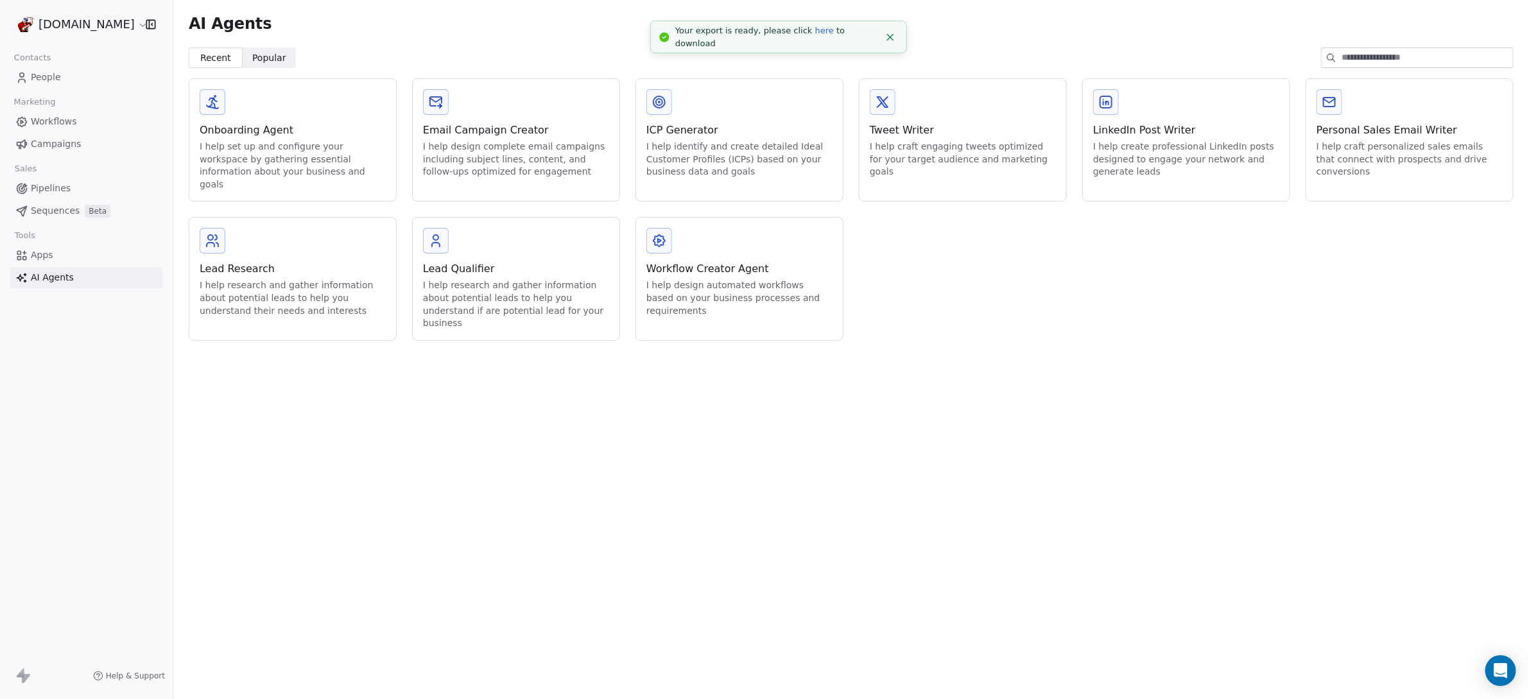
click at [815, 33] on link "here" at bounding box center [824, 31] width 19 height 10
